Goal: Task Accomplishment & Management: Use online tool/utility

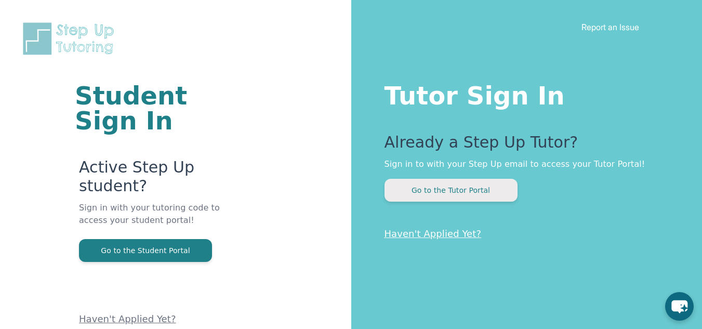
click at [451, 189] on button "Go to the Tutor Portal" at bounding box center [450, 190] width 133 height 23
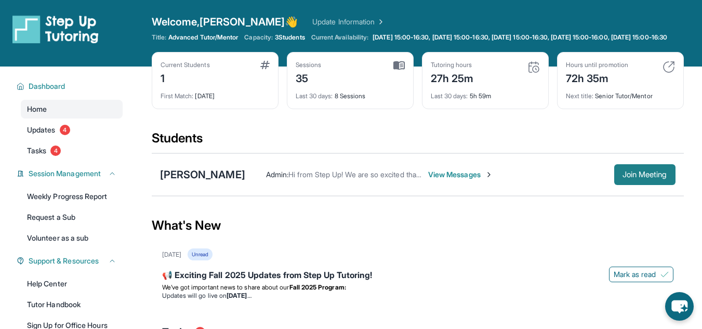
click at [633, 178] on span "Join Meeting" at bounding box center [644, 174] width 45 height 6
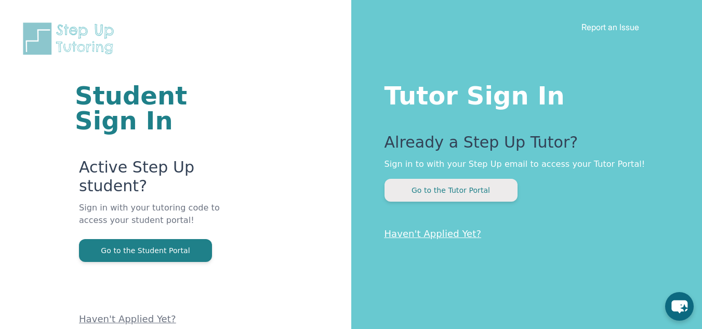
click at [449, 187] on button "Go to the Tutor Portal" at bounding box center [450, 190] width 133 height 23
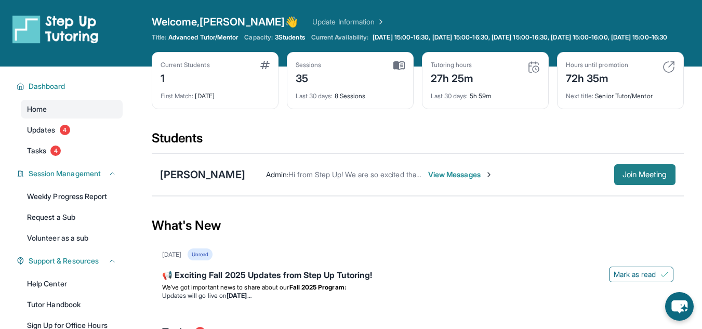
click at [633, 178] on span "Join Meeting" at bounding box center [644, 174] width 45 height 6
